Goal: Check status: Check status

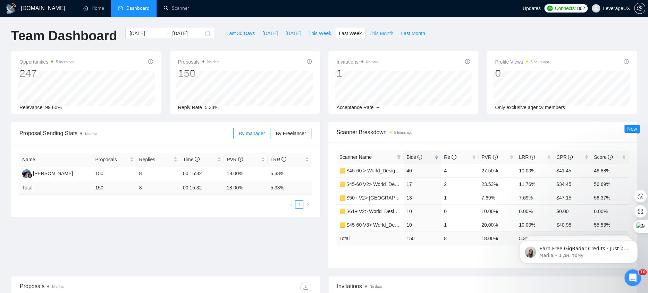
click at [383, 33] on span "This Month" at bounding box center [381, 34] width 24 height 8
type input "[DATE]"
click at [285, 132] on span "By Freelancer" at bounding box center [291, 134] width 30 height 6
click at [271, 135] on input "By Freelancer" at bounding box center [271, 135] width 0 height 0
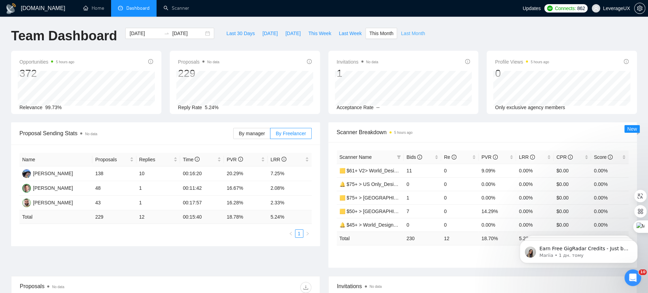
drag, startPoint x: 413, startPoint y: 36, endPoint x: 358, endPoint y: 46, distance: 56.1
click at [413, 36] on span "Last Month" at bounding box center [413, 34] width 24 height 8
type input "[DATE]"
click at [381, 34] on span "This Month" at bounding box center [381, 34] width 24 height 8
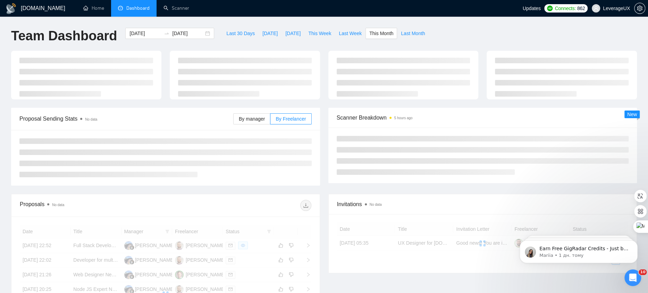
type input "[DATE]"
